Goal: Task Accomplishment & Management: Use online tool/utility

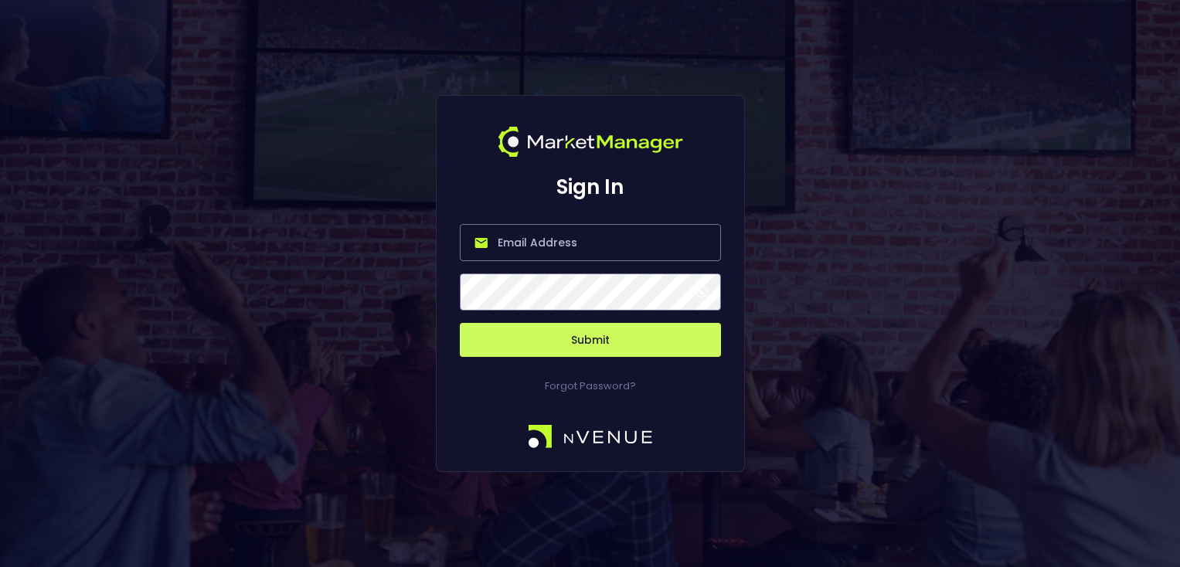
type input "[PERSON_NAME][EMAIL_ADDRESS][DOMAIN_NAME]"
click at [589, 339] on button "Submit" at bounding box center [590, 340] width 261 height 34
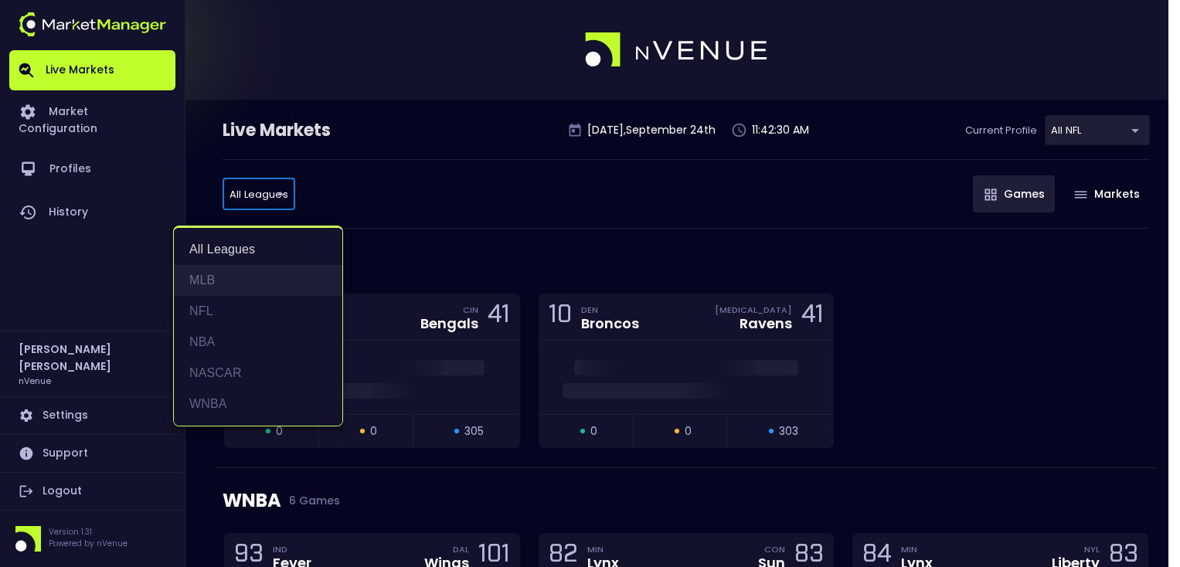
click at [209, 282] on li "MLB" at bounding box center [258, 280] width 168 height 31
type input "MLB"
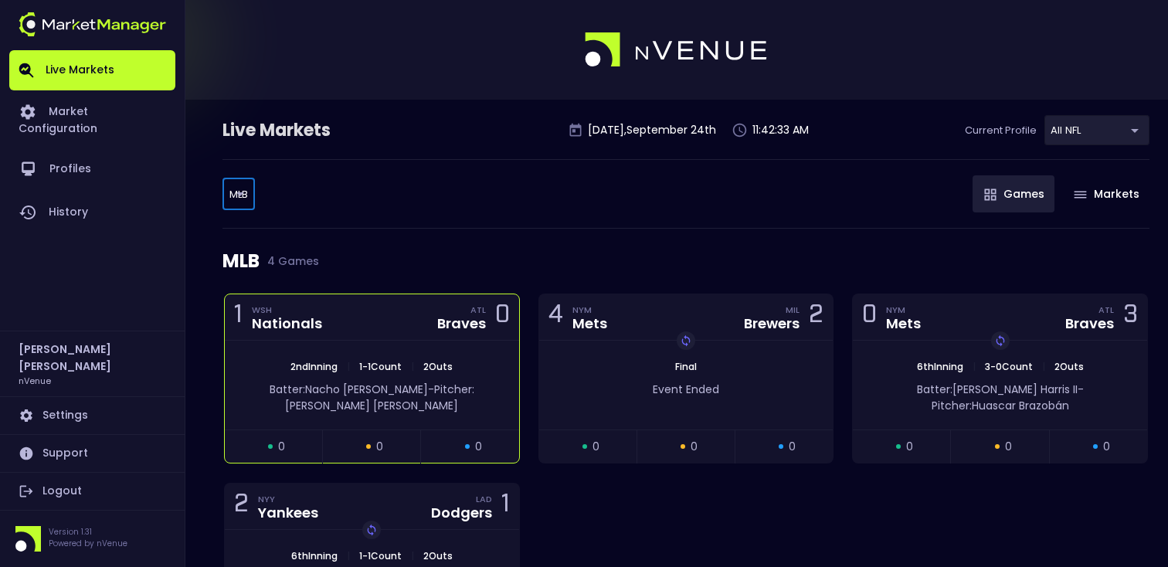
click at [361, 333] on div "1 WSH Nationals ATL Braves 0" at bounding box center [372, 317] width 294 height 46
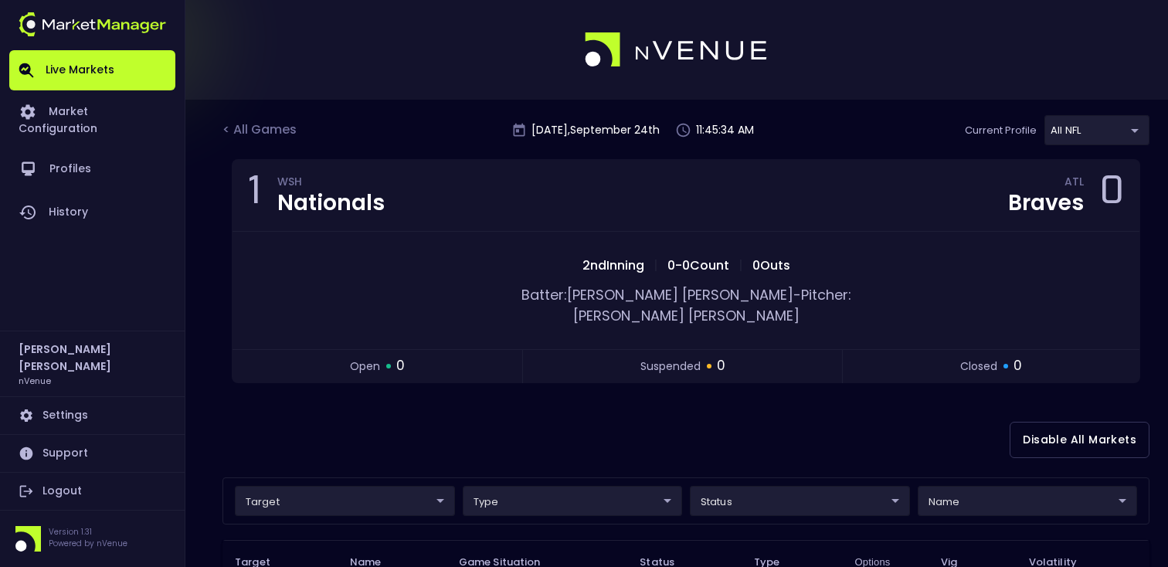
click at [1121, 137] on body "Live Markets Market Configuration Profiles History [PERSON_NAME] nVenue Setting…" at bounding box center [584, 482] width 1168 height 965
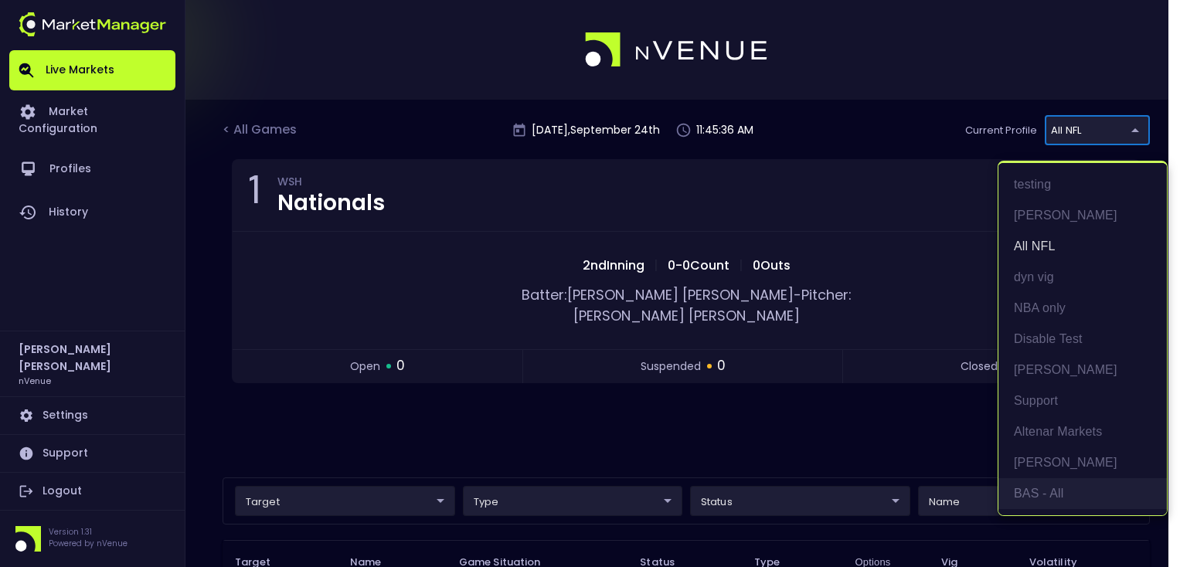
click at [1050, 498] on li "BAS - All" at bounding box center [1082, 493] width 168 height 31
type input "0d810fa5-e353-4d9c-b11d-31f095cae871"
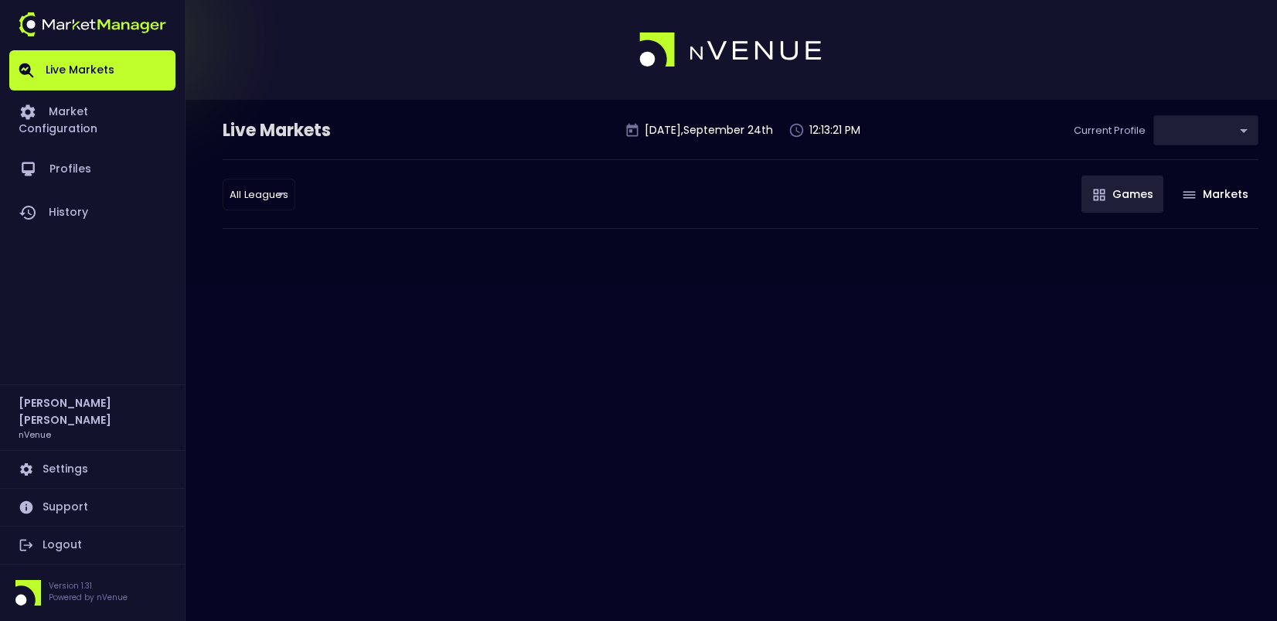
type input "0d810fa5-e353-4d9c-b11d-31f095cae871"
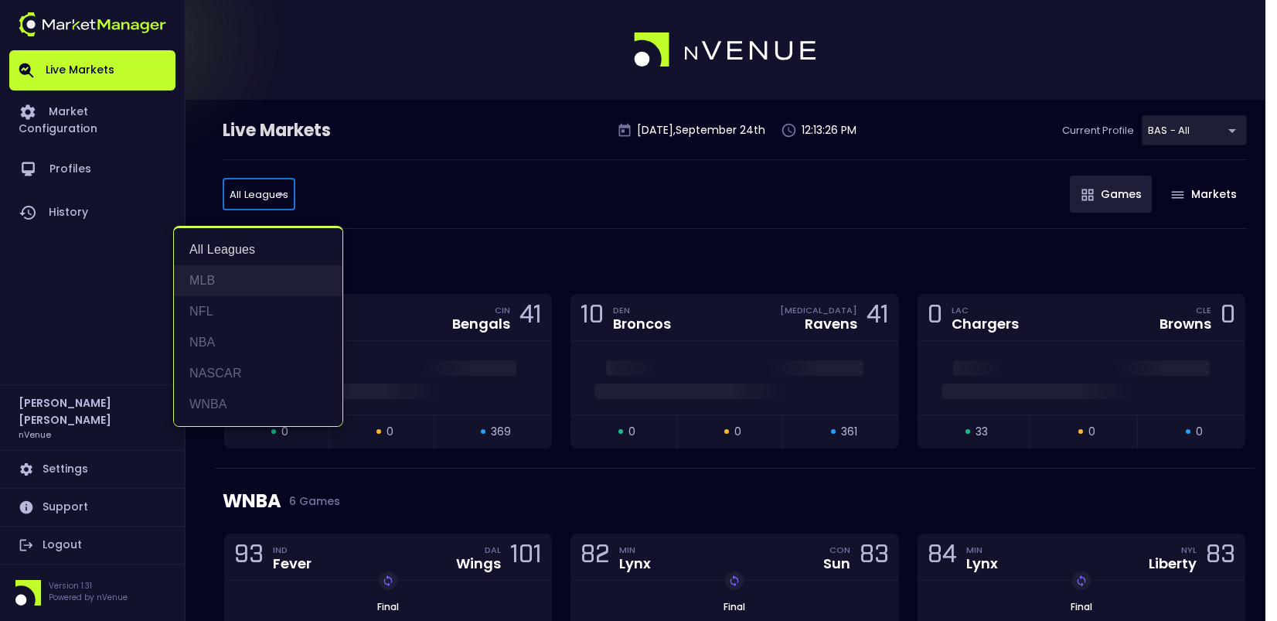
click at [213, 283] on li "MLB" at bounding box center [258, 280] width 168 height 31
type input "MLB"
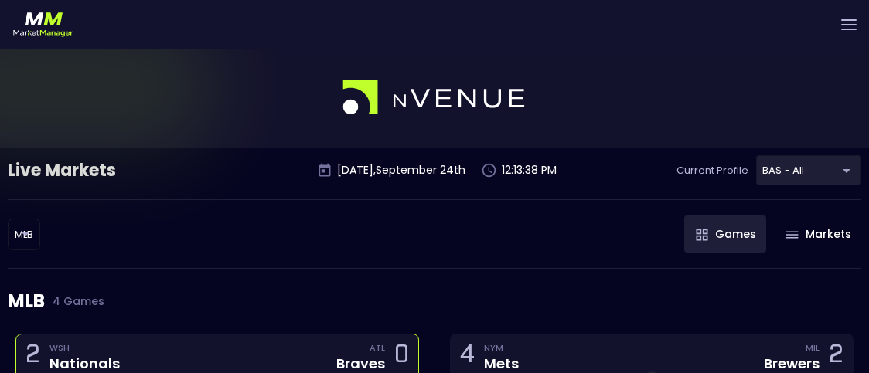
click at [194, 346] on div "2 WSH Nationals ATL Braves 0" at bounding box center [217, 358] width 402 height 46
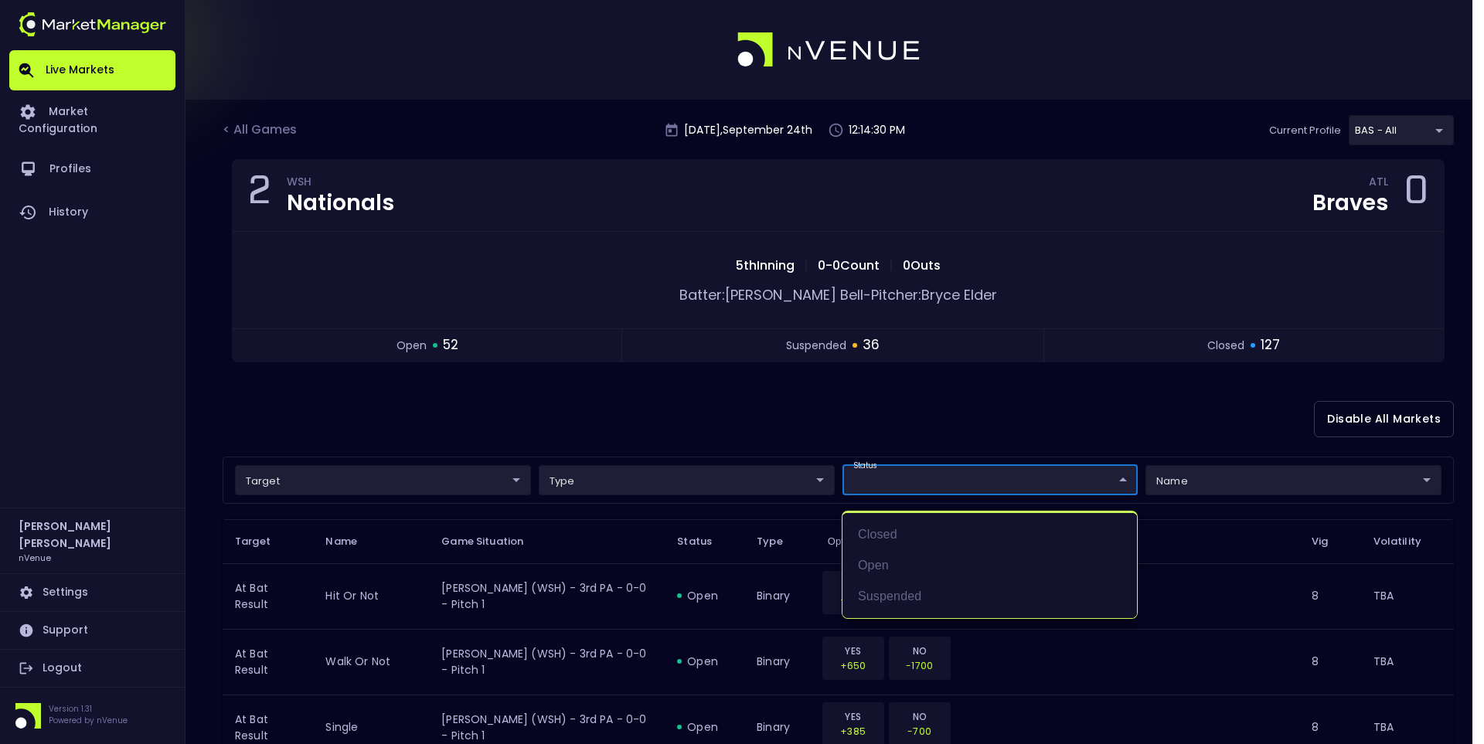
click at [896, 555] on li "open" at bounding box center [989, 565] width 294 height 31
type input "open"
click at [743, 406] on div at bounding box center [742, 372] width 1484 height 744
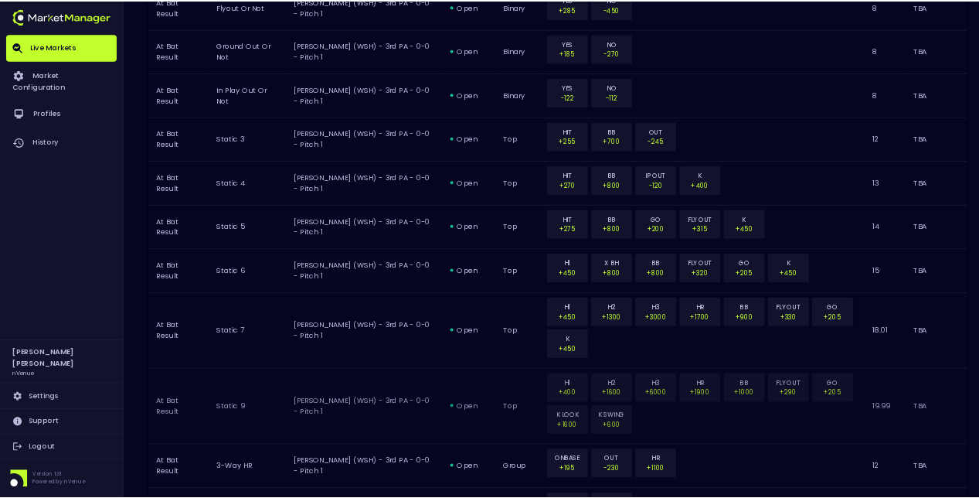
scroll to position [1391, 0]
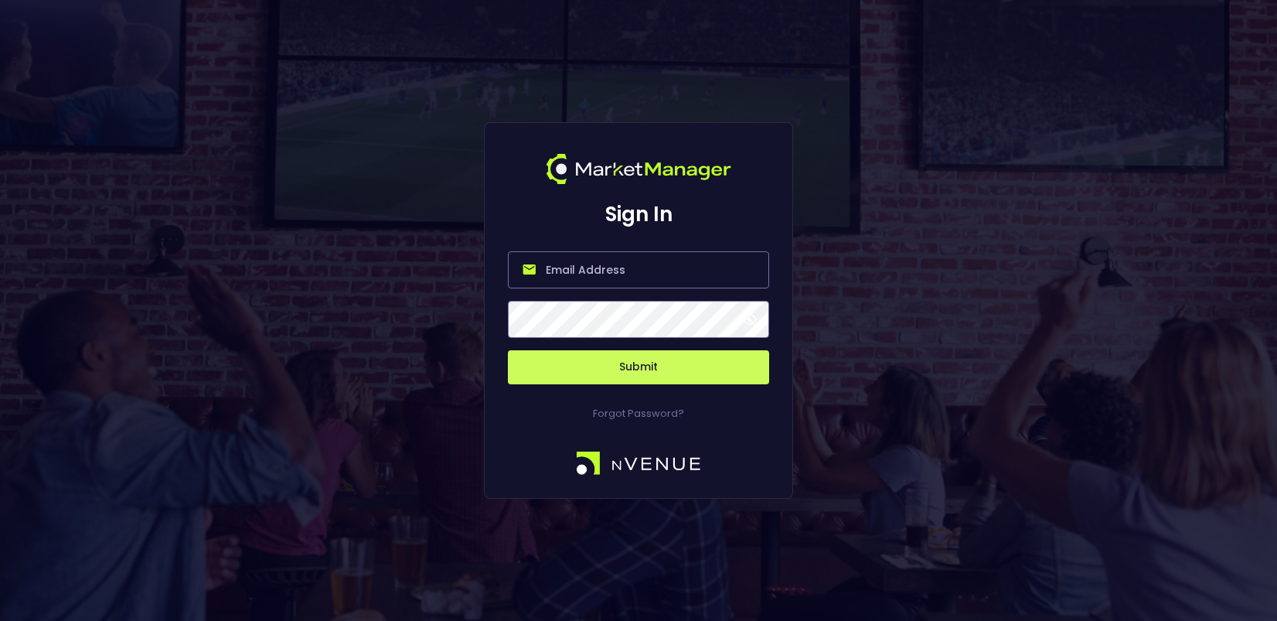
type input "[PERSON_NAME][EMAIL_ADDRESS][DOMAIN_NAME]"
click at [601, 367] on button "Submit" at bounding box center [638, 367] width 261 height 34
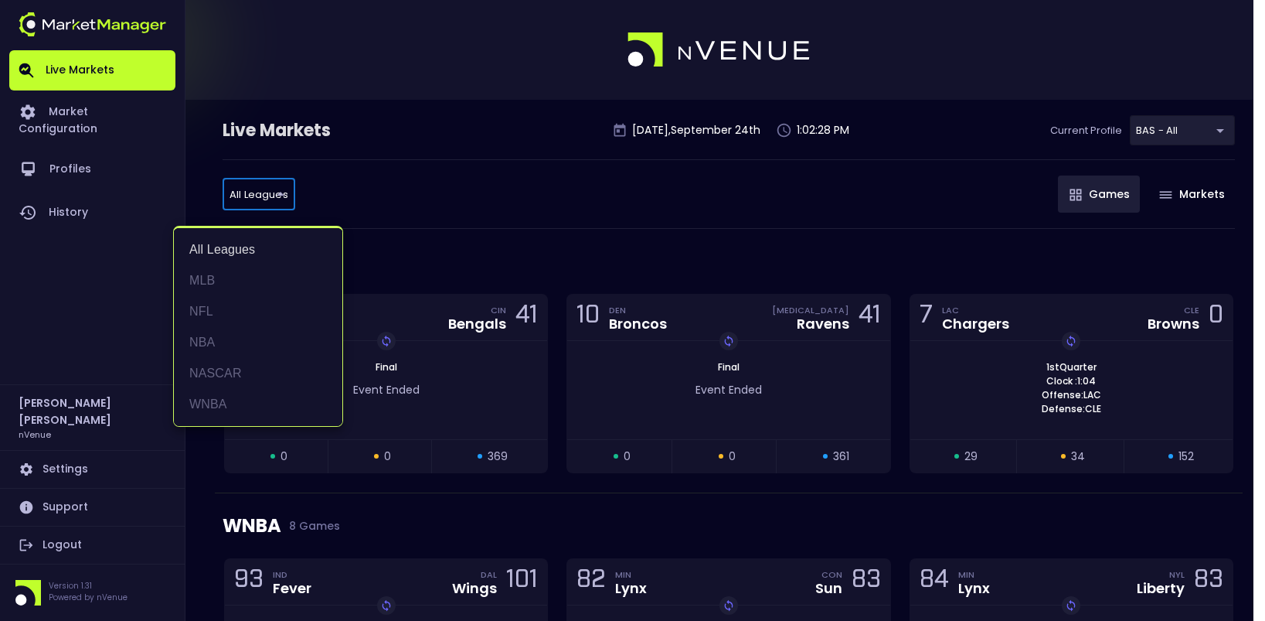
click at [264, 280] on li "MLB" at bounding box center [258, 280] width 168 height 31
type input "MLB"
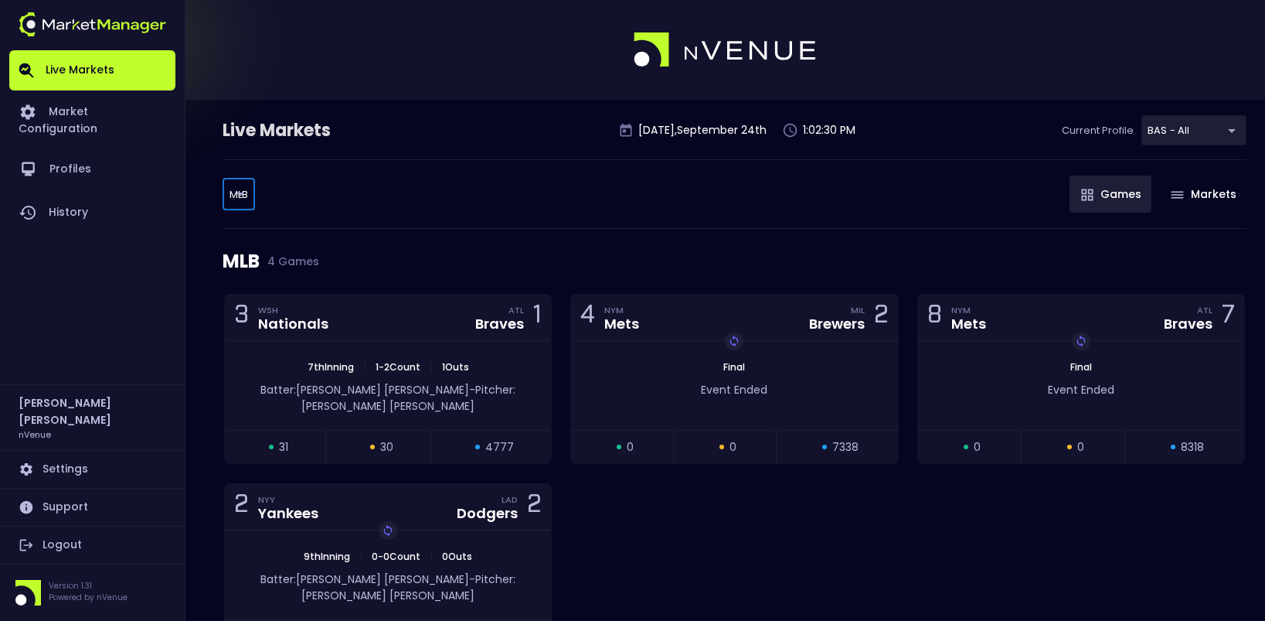
click at [525, 175] on div "MLB MLB ​ Games Markets" at bounding box center [735, 194] width 1024 height 70
click at [421, 311] on div "3 WSH Nationals ATL Braves 1" at bounding box center [388, 317] width 326 height 46
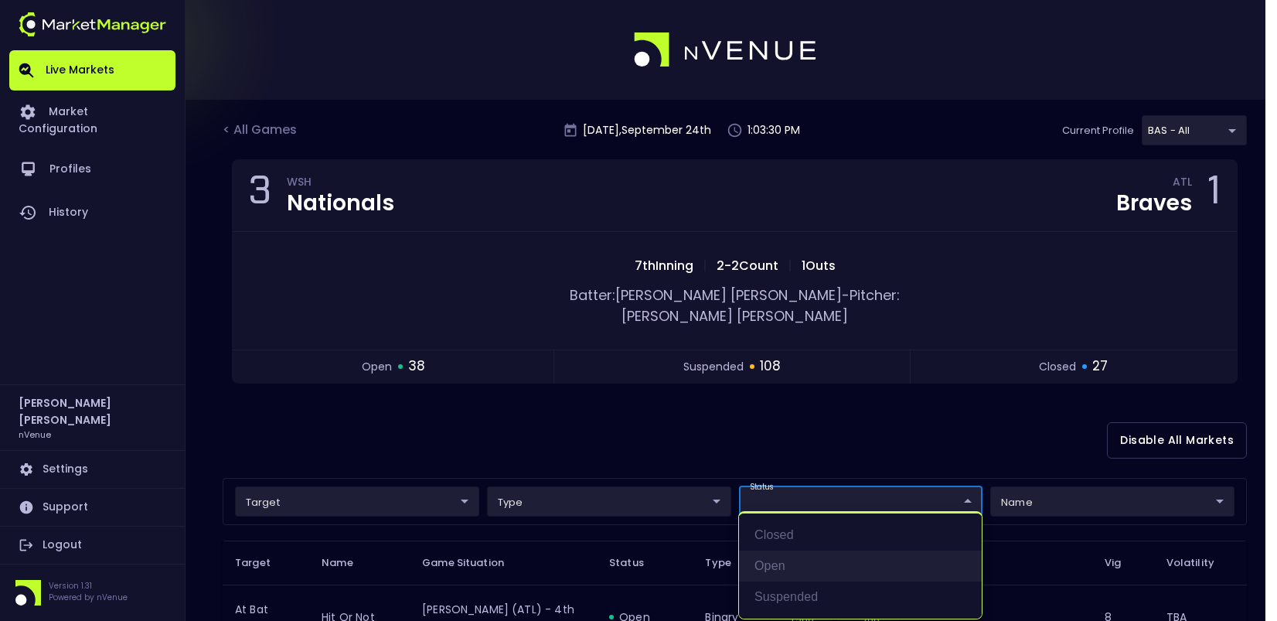
click at [791, 555] on li "open" at bounding box center [860, 565] width 243 height 31
type input "open"
click at [697, 420] on div at bounding box center [638, 310] width 1277 height 621
